Goal: Task Accomplishment & Management: Use online tool/utility

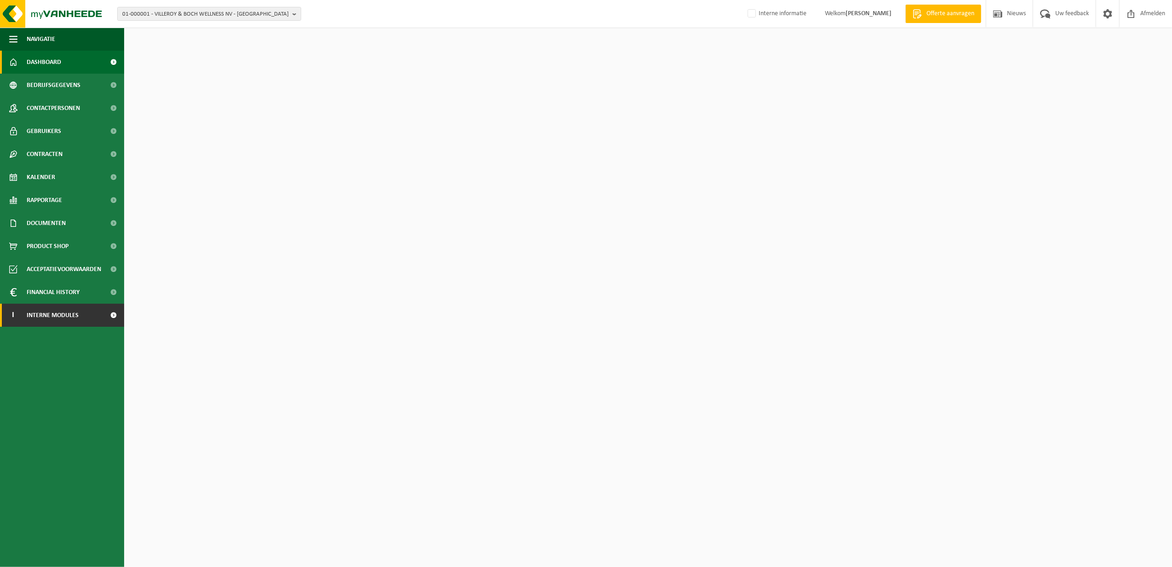
click at [56, 321] on span "Interne modules" at bounding box center [53, 315] width 52 height 23
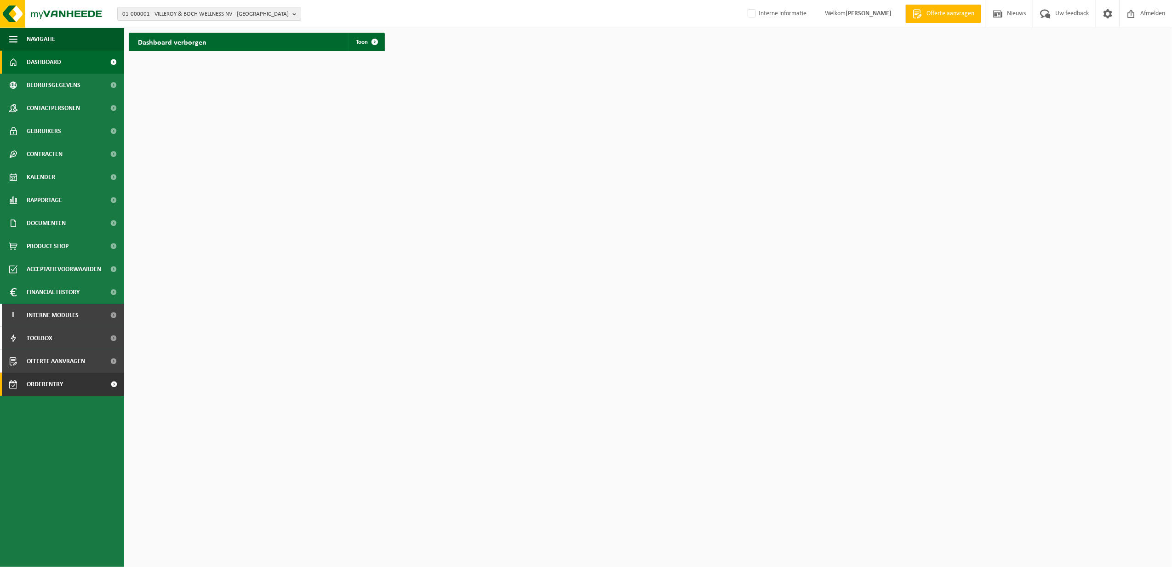
click at [35, 379] on span "Orderentry Goedkeuring" at bounding box center [65, 384] width 77 height 23
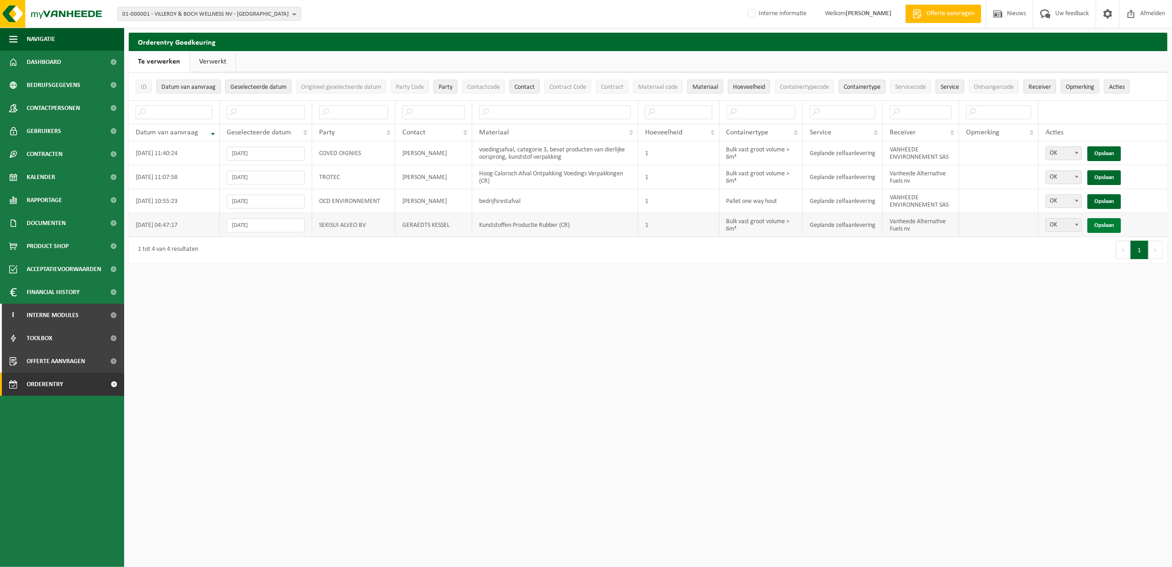
click at [1104, 226] on link "Opslaan" at bounding box center [1105, 225] width 34 height 15
